Goal: Find specific page/section: Find specific page/section

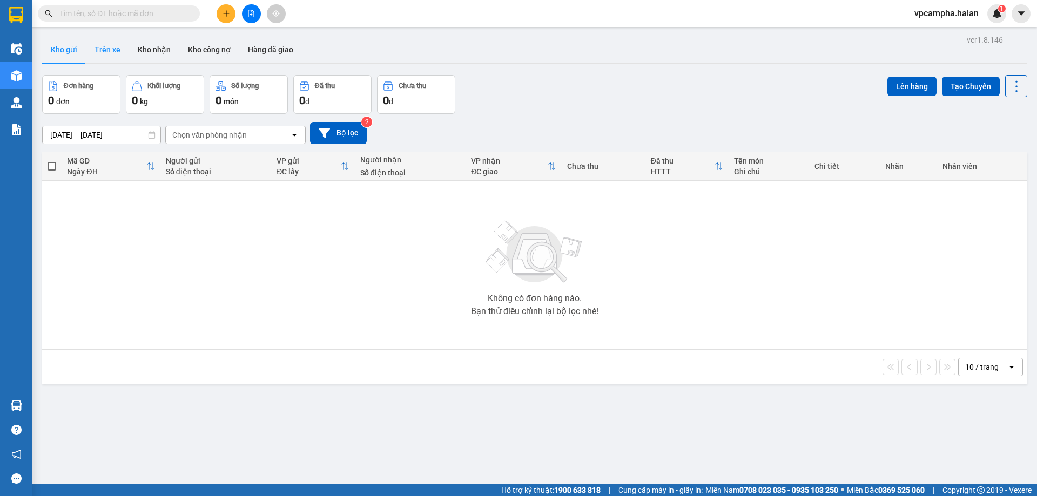
click at [111, 53] on button "Trên xe" at bounding box center [107, 50] width 43 height 26
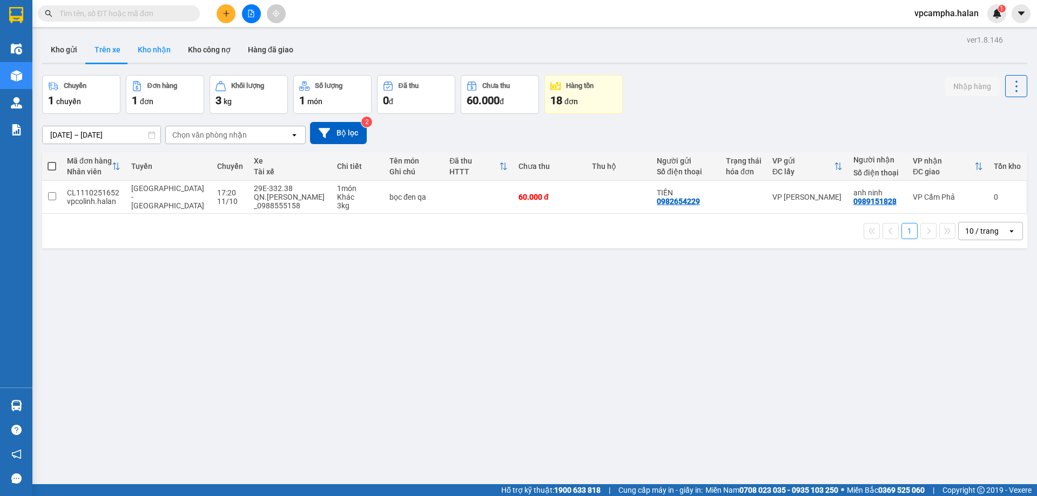
click at [149, 50] on button "Kho nhận" at bounding box center [154, 50] width 50 height 26
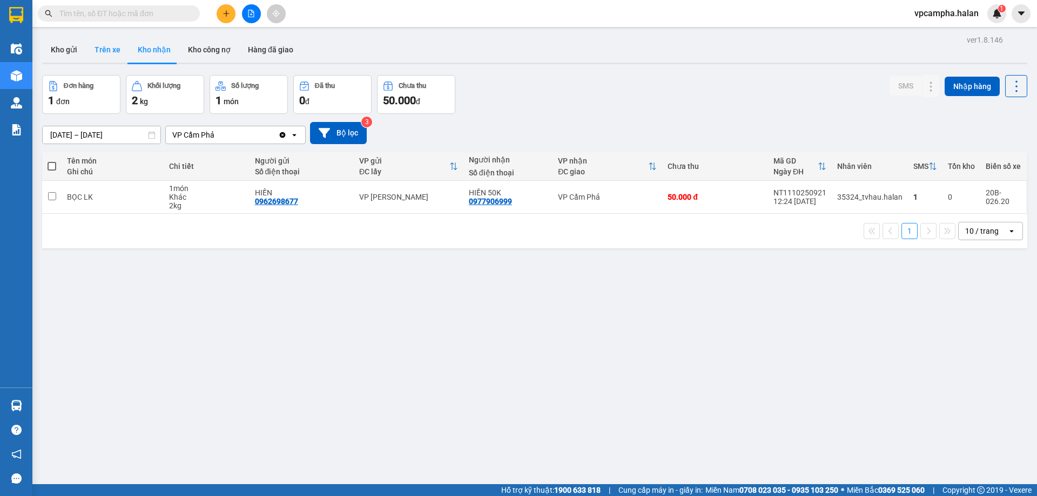
click at [116, 52] on button "Trên xe" at bounding box center [107, 50] width 43 height 26
type input "[DATE] – [DATE]"
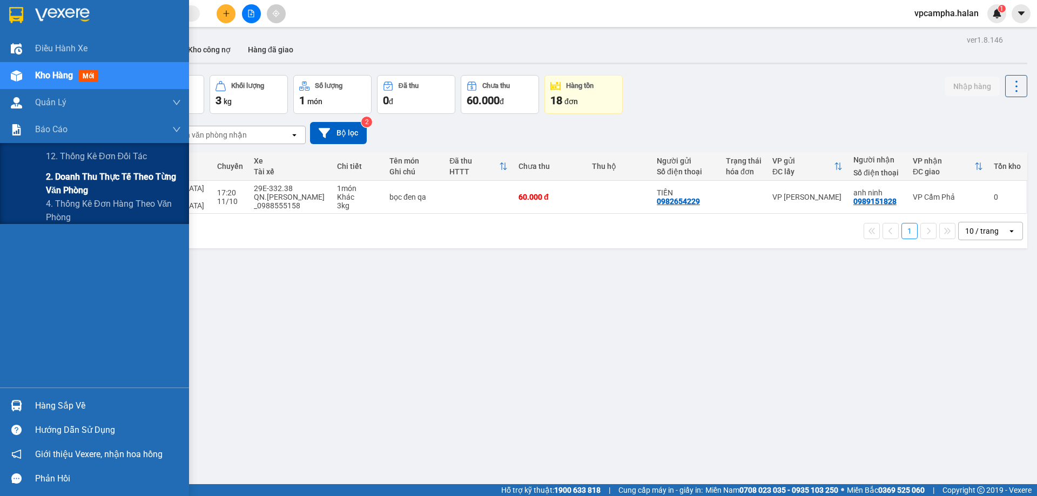
click at [79, 184] on span "2. Doanh thu thực tế theo từng văn phòng" at bounding box center [113, 183] width 135 height 27
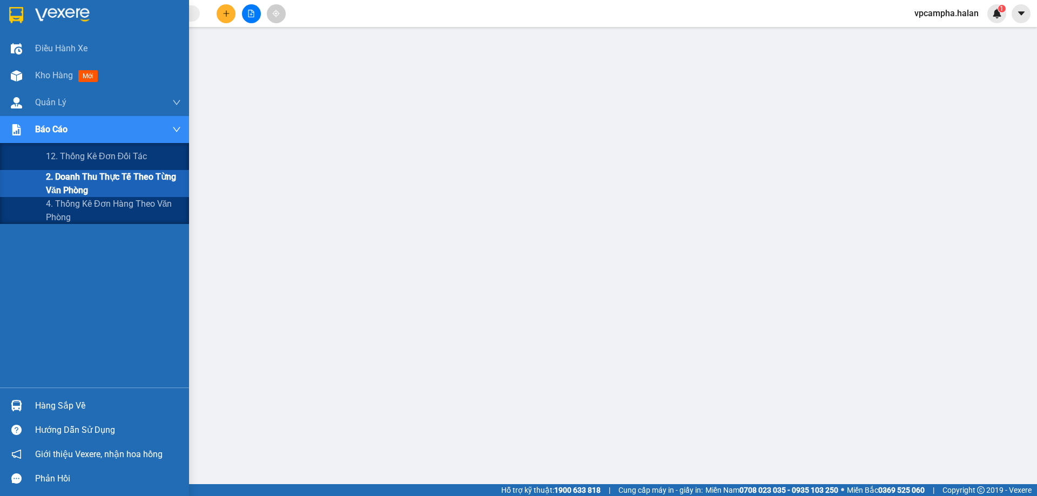
click at [109, 178] on span "2. Doanh thu thực tế theo từng văn phòng" at bounding box center [113, 183] width 135 height 27
